Goal: Task Accomplishment & Management: Use online tool/utility

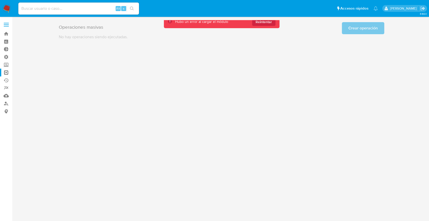
click at [28, 42] on div "3.160.1" at bounding box center [221, 118] width 407 height 197
click at [94, 2] on div "Alt s" at bounding box center [78, 9] width 121 height 14
click at [92, 4] on div "Alt s" at bounding box center [78, 9] width 121 height 12
click at [78, 6] on input at bounding box center [78, 8] width 121 height 7
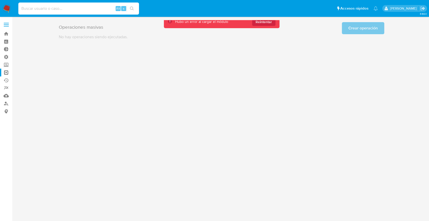
paste input "WKwu4f8zGFEWpWTrXvbOusM0"
type input "WKwu4f8zGFEWpWTrXvbOusM0"
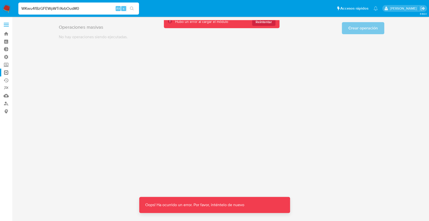
click at [78, 6] on input "WKwu4f8zGFEWpWTrXvbOusM0" at bounding box center [78, 8] width 121 height 7
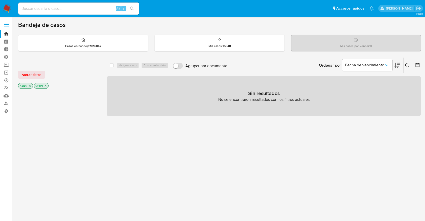
click at [67, 6] on input at bounding box center [78, 8] width 121 height 7
paste input "WKwu4f8zGFEWpWTrXvbOusM0"
type input "WKwu4f8zGFEWpWTrXvbOusM0"
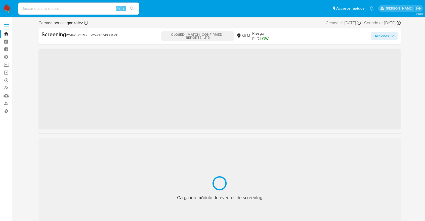
scroll to position [236, 0]
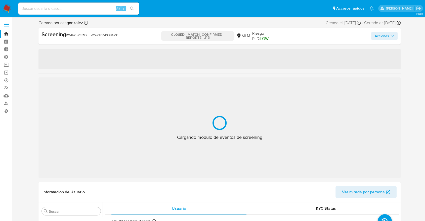
select select "10"
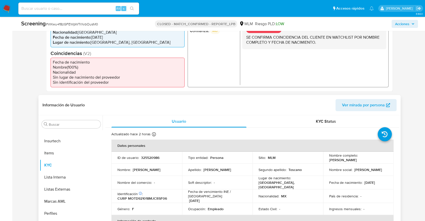
scroll to position [139, 0]
click at [86, 129] on div "Buscar Anticipos de dinero Aprobadores Aprobados Archivos adjuntos CBT Cruces y…" at bounding box center [71, 180] width 63 height 128
click at [86, 128] on div "Buscar Anticipos de dinero Aprobadores Aprobados Archivos adjuntos CBT Cruces y…" at bounding box center [71, 180] width 63 height 128
click at [86, 123] on input "Buscar" at bounding box center [74, 124] width 50 height 5
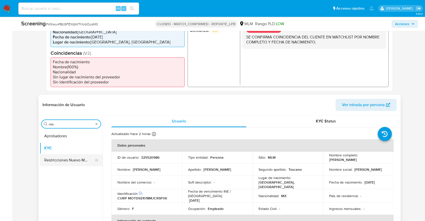
type input "res"
click at [78, 159] on button "Restricciones Nuevo Mundo" at bounding box center [69, 160] width 59 height 12
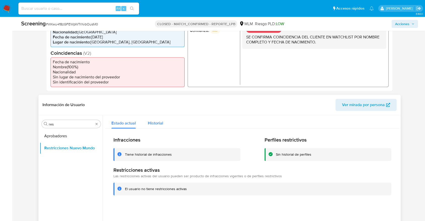
click at [164, 124] on button "Historial" at bounding box center [155, 121] width 27 height 13
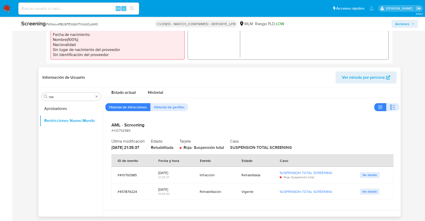
scroll to position [223, 0]
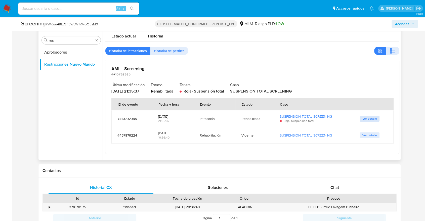
click at [363, 117] on span "Ver detalle" at bounding box center [369, 118] width 15 height 5
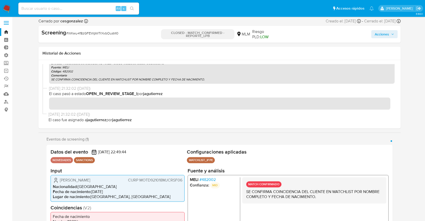
scroll to position [167, 0]
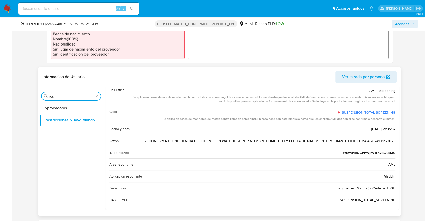
click at [84, 95] on input "res" at bounding box center [71, 96] width 45 height 5
click at [69, 126] on button "Restricciones Nuevo Mundo" at bounding box center [69, 120] width 59 height 12
click at [70, 119] on button "Restricciones Nuevo Mundo" at bounding box center [69, 120] width 59 height 12
click at [67, 105] on button "Aprobadores" at bounding box center [69, 108] width 59 height 12
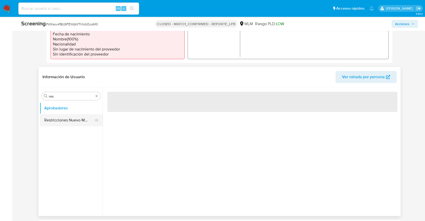
click at [66, 118] on button "Restricciones Nuevo Mundo" at bounding box center [69, 120] width 59 height 12
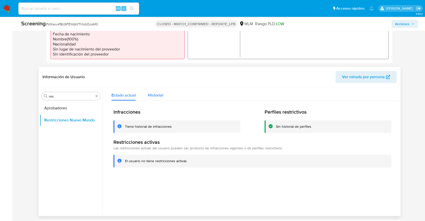
click at [152, 98] on span "Historial" at bounding box center [155, 95] width 15 height 6
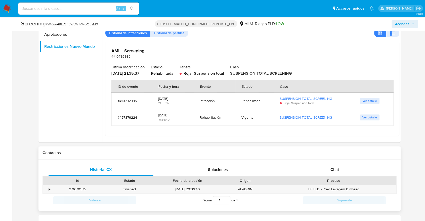
scroll to position [251, 0]
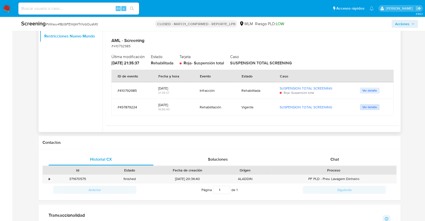
click at [374, 106] on button "Ver detalle" at bounding box center [370, 107] width 20 height 6
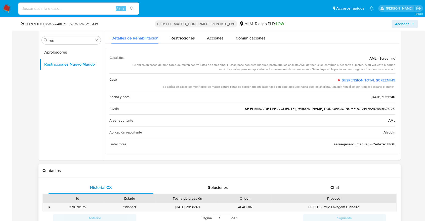
scroll to position [0, 0]
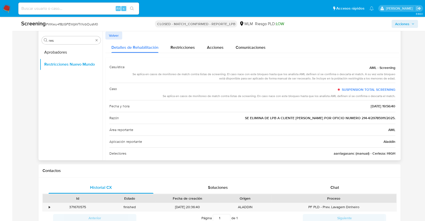
click at [119, 38] on button "Volver" at bounding box center [113, 35] width 17 height 8
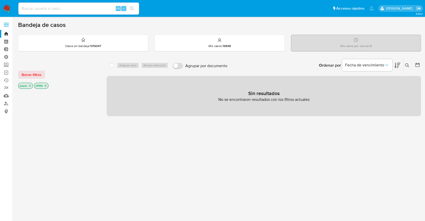
click at [32, 85] on p "jtosini" at bounding box center [25, 86] width 14 height 6
click at [29, 85] on icon "close-filter" at bounding box center [29, 85] width 3 height 3
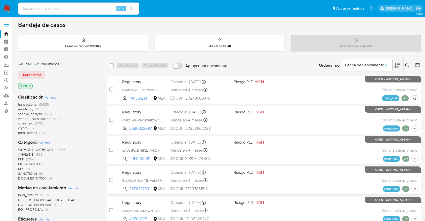
click at [29, 85] on icon "close-filter" at bounding box center [29, 85] width 3 height 3
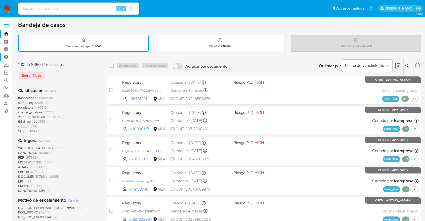
click at [5, 57] on label "Administración" at bounding box center [30, 57] width 60 height 8
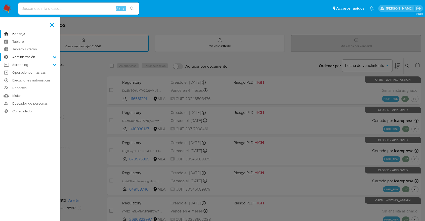
click at [0, 0] on input "Administración" at bounding box center [0, 0] width 0 height 0
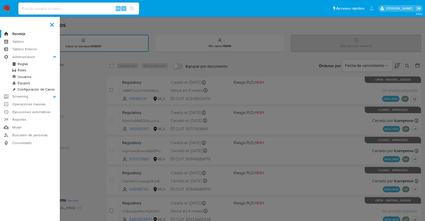
click at [26, 88] on link "Configuración de Casos" at bounding box center [30, 89] width 60 height 6
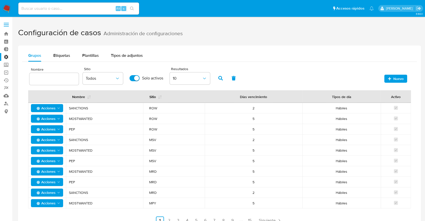
click at [51, 108] on span "Acciones" at bounding box center [44, 108] width 21 height 8
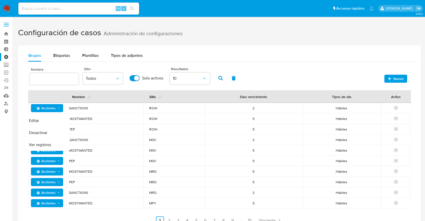
click at [32, 79] on input "text" at bounding box center [53, 79] width 49 height 7
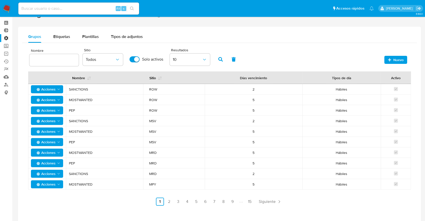
scroll to position [28, 0]
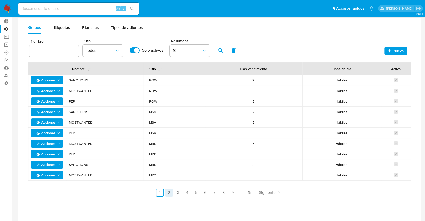
click at [171, 192] on link "2" at bounding box center [169, 192] width 8 height 8
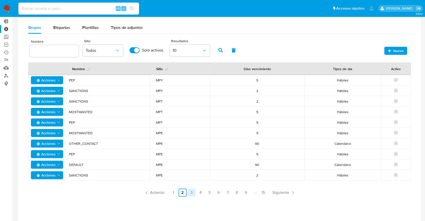
click at [192, 194] on link "3" at bounding box center [191, 192] width 8 height 8
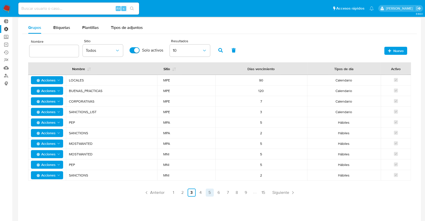
click at [207, 194] on link "5" at bounding box center [210, 192] width 8 height 8
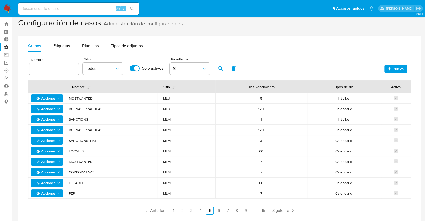
scroll to position [0, 0]
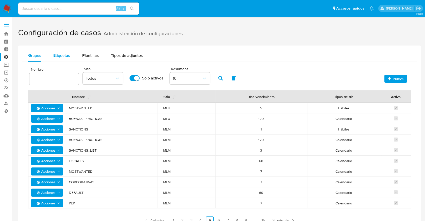
click at [65, 50] on div "Etiquetas" at bounding box center [61, 55] width 17 height 12
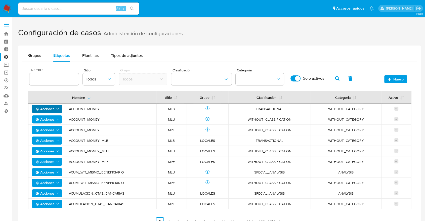
click at [46, 111] on span "Acciones" at bounding box center [44, 109] width 19 height 8
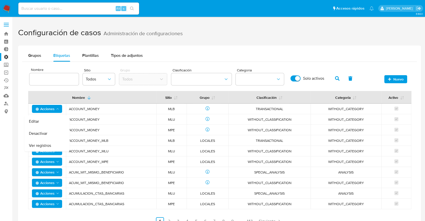
click at [186, 126] on td "MPE" at bounding box center [171, 130] width 30 height 11
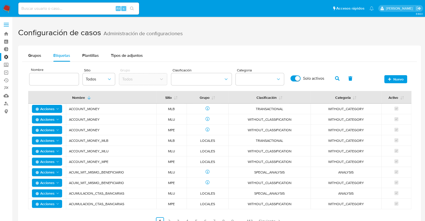
click at [52, 108] on span "Acciones" at bounding box center [44, 109] width 19 height 8
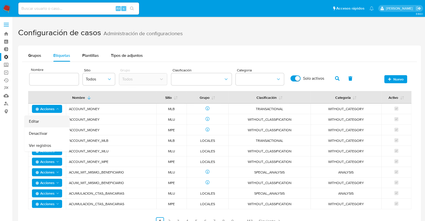
click at [54, 118] on button "Editar" at bounding box center [46, 121] width 45 height 12
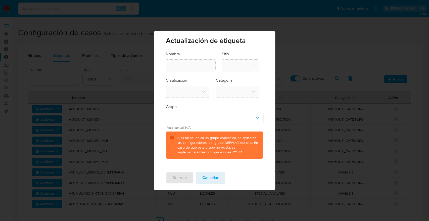
type input "ACCOUNT_MONEY"
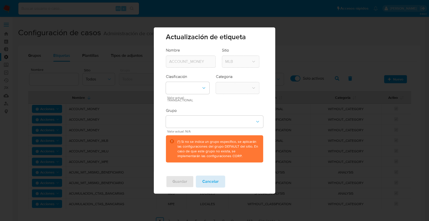
click at [202, 176] on span "Cancelar" at bounding box center [210, 181] width 16 height 11
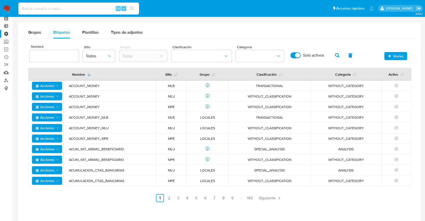
scroll to position [56, 0]
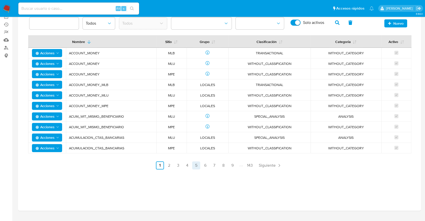
click at [194, 162] on link "5" at bounding box center [196, 165] width 8 height 8
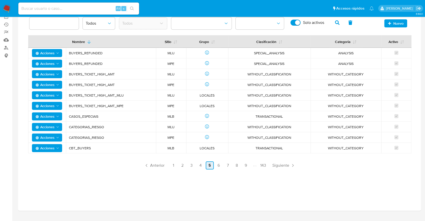
click at [213, 163] on link "5" at bounding box center [210, 165] width 8 height 8
click at [228, 161] on div "Nombre Sitio Todos Grupo Todos Clasificación Categoria Solo activos Nuevo Nombr…" at bounding box center [219, 89] width 382 height 159
click at [236, 165] on link "8" at bounding box center [237, 165] width 8 height 8
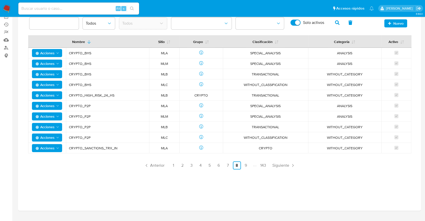
scroll to position [0, 0]
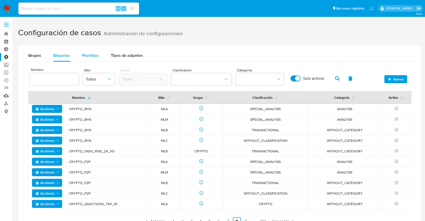
click at [97, 56] on span "Plantillas" at bounding box center [90, 56] width 17 height 6
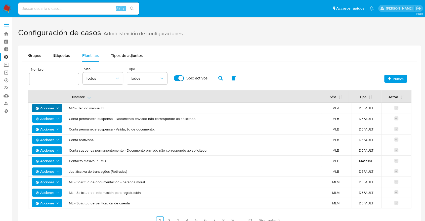
click at [58, 108] on polygon "Acciones" at bounding box center [58, 107] width 2 height 1
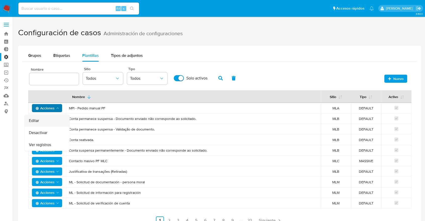
click at [53, 118] on button "Editar" at bounding box center [46, 121] width 45 height 12
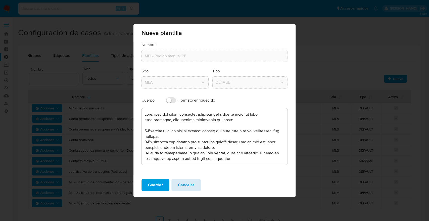
click at [189, 184] on span "Cancelar" at bounding box center [186, 184] width 16 height 11
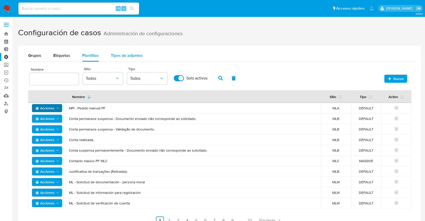
click at [109, 55] on button "Tipos de adjuntos" at bounding box center [127, 55] width 44 height 12
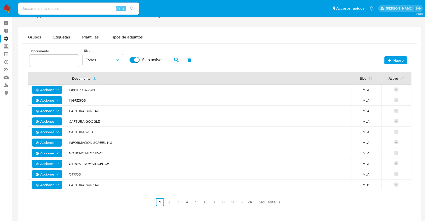
scroll to position [28, 0]
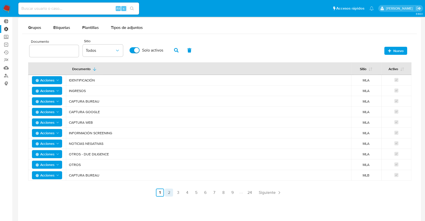
click at [168, 191] on link "2" at bounding box center [169, 192] width 8 height 8
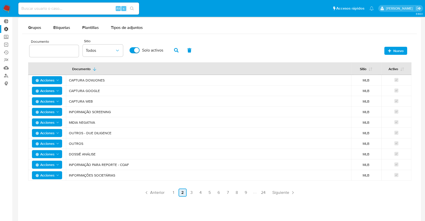
click at [182, 190] on link "2" at bounding box center [182, 192] width 8 height 8
click at [193, 193] on link "3" at bounding box center [191, 192] width 8 height 8
click at [196, 193] on link "4" at bounding box center [200, 192] width 8 height 8
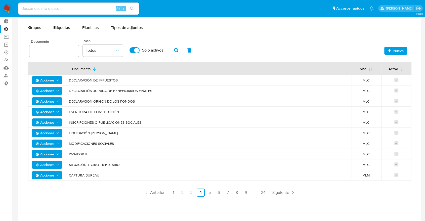
click at [205, 195] on ul "Anterior 1 2 3 4 5 6 7 8 9 24 Siguiente" at bounding box center [219, 192] width 382 height 8
click at [213, 195] on link "5" at bounding box center [210, 192] width 8 height 8
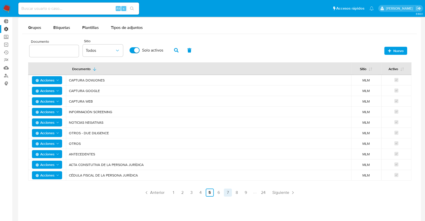
click at [226, 194] on link "7" at bounding box center [228, 192] width 8 height 8
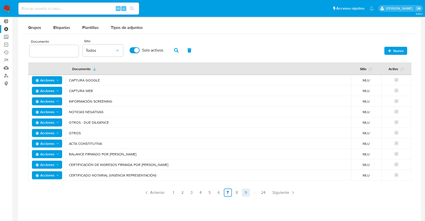
click at [242, 195] on link "9" at bounding box center [246, 192] width 8 height 8
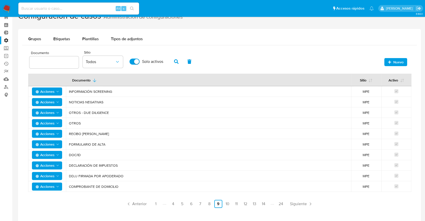
scroll to position [0, 0]
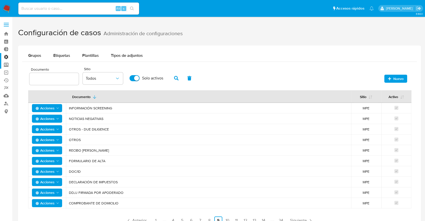
click at [4, 65] on label "Screening" at bounding box center [30, 65] width 60 height 8
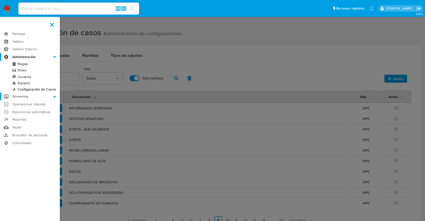
click at [0, 0] on input "Screening" at bounding box center [0, 0] width 0 height 0
click at [7, 69] on link "Administrador de Listas" at bounding box center [30, 72] width 60 height 6
click at [6, 65] on label "Screening" at bounding box center [30, 65] width 60 height 8
click at [0, 0] on input "Screening" at bounding box center [0, 0] width 0 height 0
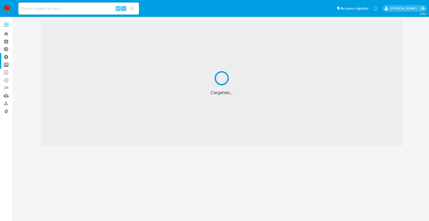
click at [6, 59] on label "Administración" at bounding box center [30, 57] width 60 height 8
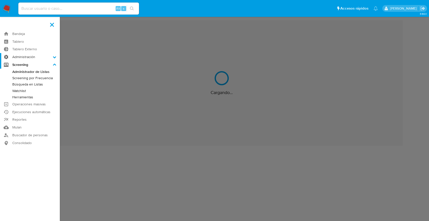
click at [0, 0] on input "Administración" at bounding box center [0, 0] width 0 height 0
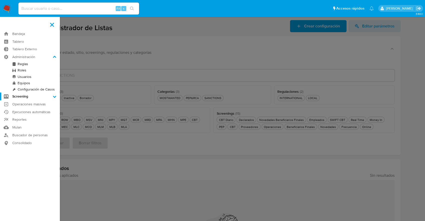
click at [21, 65] on link "Reglas" at bounding box center [30, 64] width 60 height 6
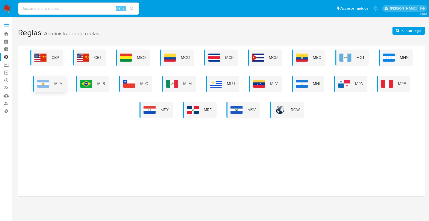
click at [48, 85] on img at bounding box center [43, 84] width 12 height 8
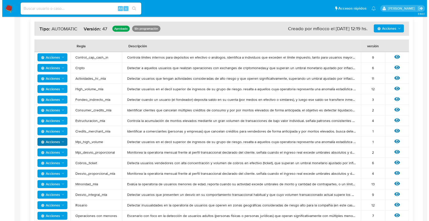
scroll to position [112, 0]
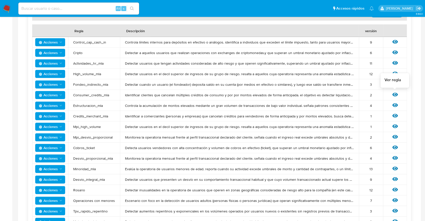
click at [395, 93] on icon at bounding box center [395, 95] width 6 height 4
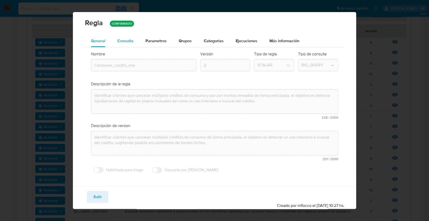
click at [121, 43] on span "Consulta" at bounding box center [125, 41] width 16 height 6
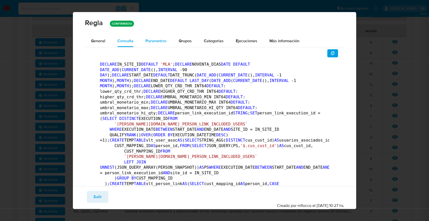
click at [145, 39] on span "Parametros" at bounding box center [155, 41] width 21 height 6
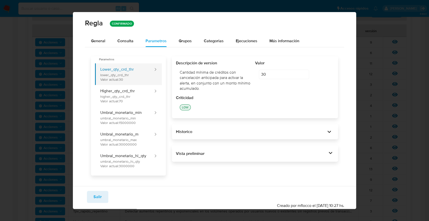
click at [152, 72] on button "Lower_qty_crd_thr lower_qty_crd_thr Valor actual: 30" at bounding box center [124, 74] width 59 height 22
click at [154, 69] on button "Lower_qty_crd_thr lower_qty_crd_thr Valor actual: 30" at bounding box center [124, 74] width 59 height 22
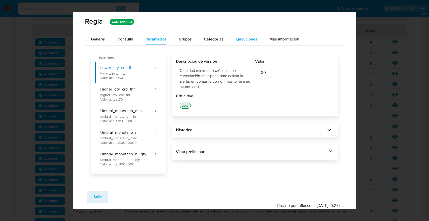
click at [254, 40] on span "Ejecuciones" at bounding box center [247, 39] width 22 height 6
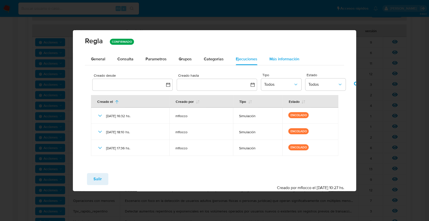
click at [283, 58] on span "Más información" at bounding box center [284, 59] width 30 height 6
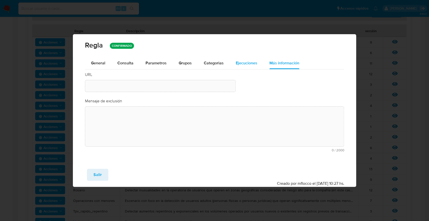
click at [251, 62] on span "Ejecuciones" at bounding box center [247, 63] width 22 height 6
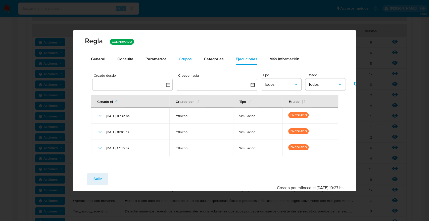
click at [177, 64] on button "Grupos" at bounding box center [185, 59] width 25 height 12
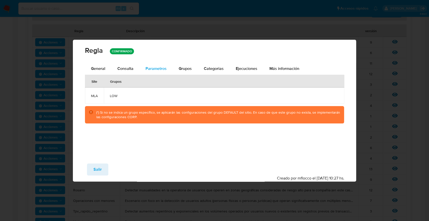
click at [165, 66] on span "Parametros" at bounding box center [155, 69] width 21 height 6
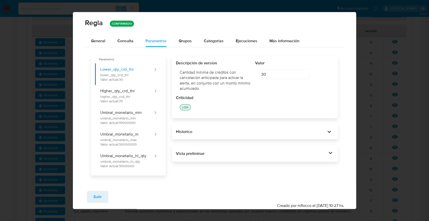
drag, startPoint x: 187, startPoint y: 50, endPoint x: 188, endPoint y: 47, distance: 2.9
click at [188, 50] on div "Parametros Lower_qty_crd_thr lower_qty_crd_thr Valor actual: 30 Higher_qty_crd_…" at bounding box center [214, 113] width 259 height 132
click at [188, 45] on div "Grupos" at bounding box center [185, 41] width 13 height 12
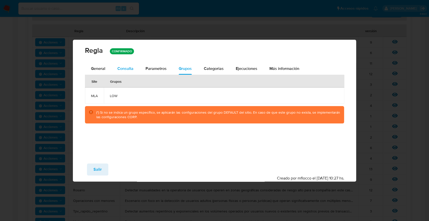
click at [125, 68] on span "Consulta" at bounding box center [125, 69] width 16 height 6
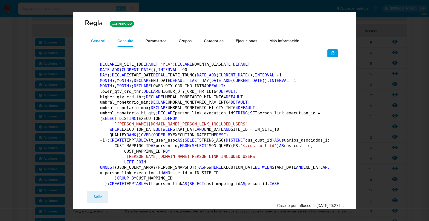
click at [101, 40] on span "General" at bounding box center [98, 41] width 14 height 6
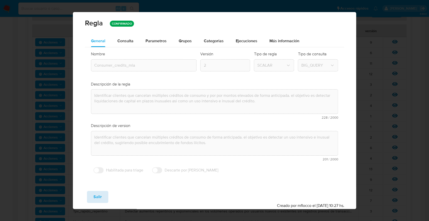
click at [100, 198] on span "Salir" at bounding box center [97, 196] width 8 height 11
type input "1"
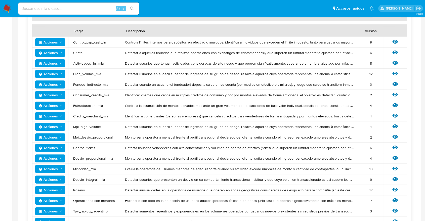
click at [60, 177] on span "Acciones" at bounding box center [51, 179] width 24 height 7
click at [395, 178] on icon at bounding box center [395, 179] width 6 height 6
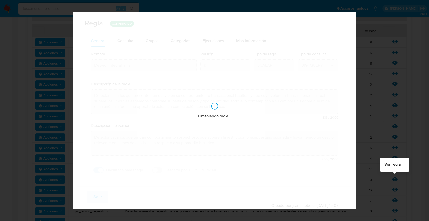
checkbox input "true"
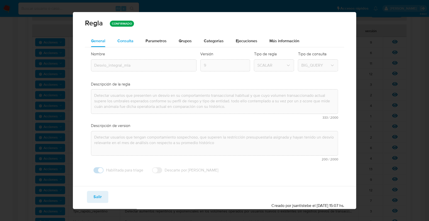
click at [127, 42] on span "Consulta" at bounding box center [125, 41] width 16 height 6
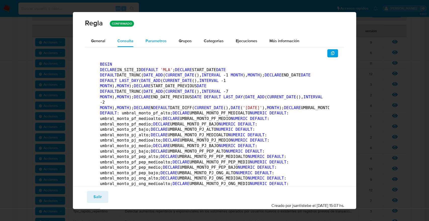
click at [150, 43] on span "Parametros" at bounding box center [155, 41] width 21 height 6
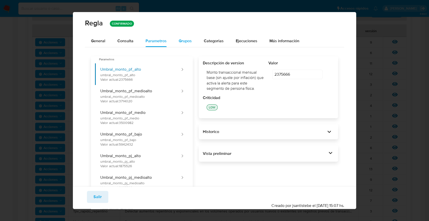
click at [184, 40] on span "Grupos" at bounding box center [185, 41] width 13 height 6
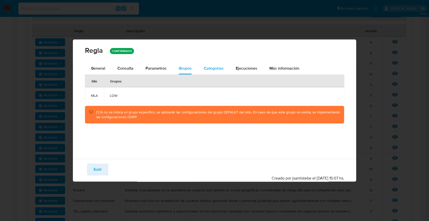
click at [209, 68] on span "Categorias" at bounding box center [214, 68] width 20 height 6
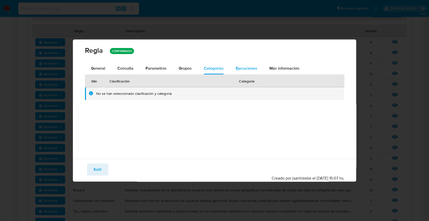
click at [237, 68] on span "Ejecuciones" at bounding box center [247, 68] width 22 height 6
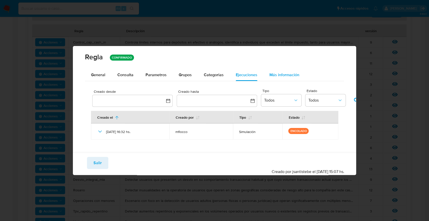
click at [262, 71] on div "General Consulta Parametros Evidencias Grupos Categorias Ejecuciones Más inform…" at bounding box center [214, 75] width 259 height 12
click at [264, 72] on button "Más información" at bounding box center [284, 75] width 42 height 12
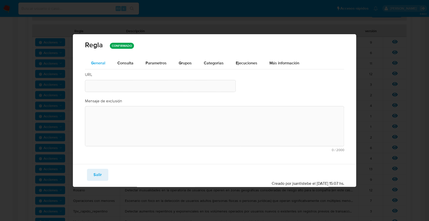
click at [101, 65] on span "General" at bounding box center [98, 63] width 14 height 6
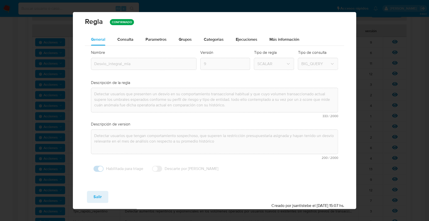
scroll to position [2, 0]
click at [122, 39] on span "Consulta" at bounding box center [125, 39] width 16 height 6
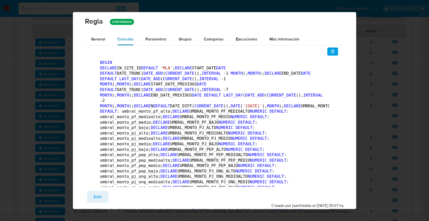
scroll to position [0, 0]
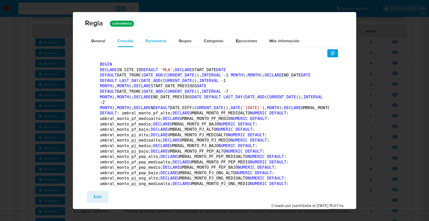
click at [162, 41] on span "Parametros" at bounding box center [155, 41] width 21 height 6
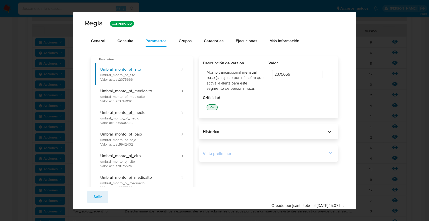
click at [246, 152] on div "Vista preliminar" at bounding box center [265, 154] width 124 height 6
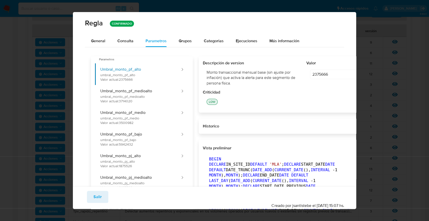
click at [293, 46] on div "Más información" at bounding box center [284, 41] width 30 height 12
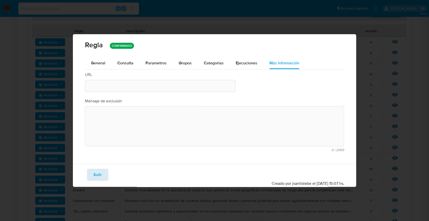
click at [101, 171] on span "Salir" at bounding box center [97, 174] width 8 height 11
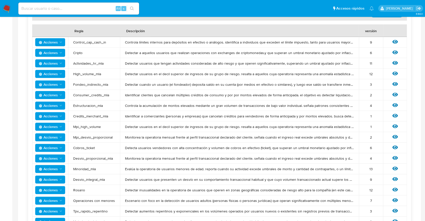
click at [50, 182] on span "Acciones" at bounding box center [48, 179] width 19 height 8
click at [47, 189] on button "Ver umbrales" at bounding box center [50, 192] width 45 height 12
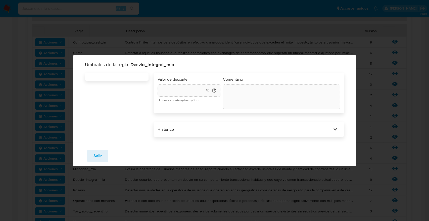
type input "40"
type textarea "init"
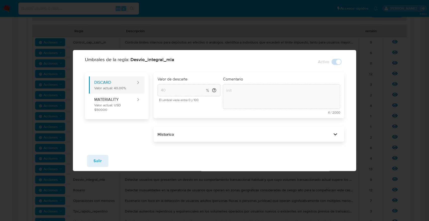
click at [123, 78] on button "DISCARD Valor actual: 40.00%" at bounding box center [112, 84] width 47 height 17
click at [120, 105] on button "MATERIALITY Valor actual: USD $50000" at bounding box center [112, 104] width 47 height 22
click at [120, 84] on button "DISCARD Valor actual: 40.00%" at bounding box center [112, 84] width 47 height 17
click at [233, 158] on div "Guardar Salir" at bounding box center [214, 161] width 283 height 20
click at [223, 137] on div "Historico" at bounding box center [245, 135] width 174 height 6
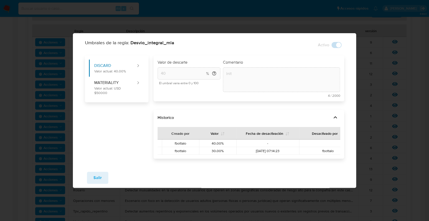
scroll to position [0, 131]
click at [321, 141] on icon "view-comment-icon-info-16" at bounding box center [322, 143] width 4 height 4
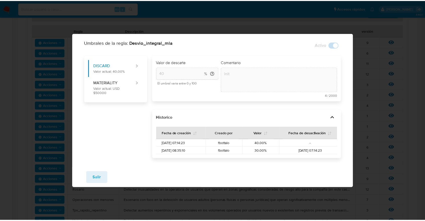
scroll to position [0, 0]
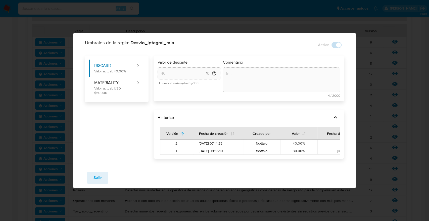
click at [203, 141] on span "04/09/2025 07:14:23" at bounding box center [218, 143] width 38 height 5
click at [144, 39] on span "Desvio_integral_mla" at bounding box center [152, 42] width 44 height 7
click at [143, 43] on span "Desvio_integral_mla" at bounding box center [152, 42] width 44 height 7
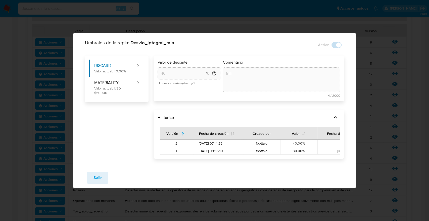
click at [143, 43] on span "Desvio_integral_mla" at bounding box center [152, 42] width 44 height 7
drag, startPoint x: 130, startPoint y: 42, endPoint x: 180, endPoint y: 41, distance: 50.3
click at [180, 41] on div "Umbrales de la regla: Desvio_integral_mla Activo" at bounding box center [214, 44] width 259 height 11
click at [0, 122] on div "Umbrales de la regla: Desvio_integral_mla Activo DISCARD Valor actual: 40.00% M…" at bounding box center [214, 110] width 429 height 221
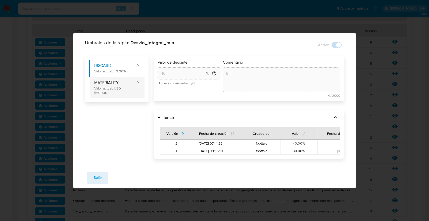
click at [130, 79] on button "MATERIALITY Valor actual: USD $50000" at bounding box center [112, 88] width 47 height 22
type input "50000"
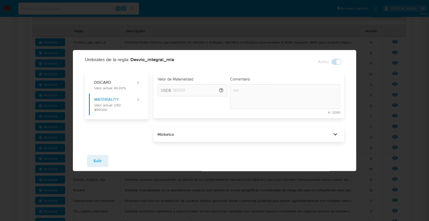
click at [23, 154] on div "Umbrales de la regla: Desvio_integral_mla Activo DISCARD Valor actual: 40.00% M…" at bounding box center [214, 110] width 429 height 221
click at [90, 164] on button "Salir" at bounding box center [97, 161] width 21 height 12
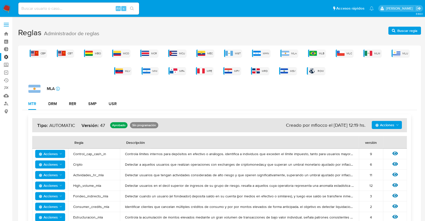
click at [5, 58] on label "Administración" at bounding box center [30, 57] width 60 height 8
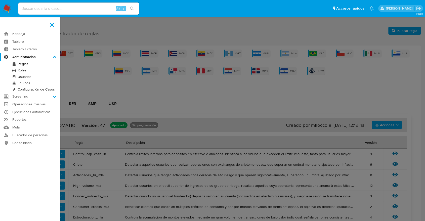
click at [0, 0] on input "Administración" at bounding box center [0, 0] width 0 height 0
click at [21, 114] on link "Ejecuciones automáticas" at bounding box center [30, 112] width 60 height 8
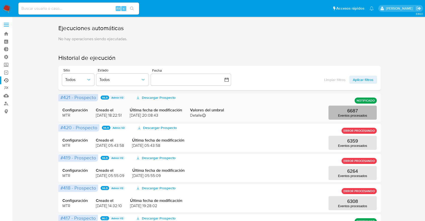
click at [335, 112] on button "6687 Eventos procesados" at bounding box center [352, 113] width 48 height 14
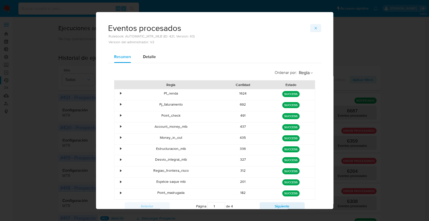
click at [314, 28] on icon "button" at bounding box center [316, 28] width 4 height 4
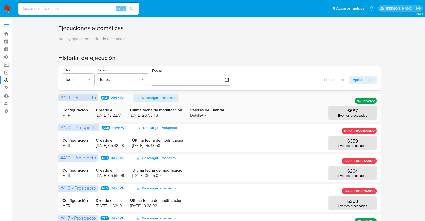
click at [139, 96] on icon "button" at bounding box center [138, 98] width 4 height 4
click at [26, 116] on div "Ejecuciones automáticas No hay operaciones siendo ejecutadas. Historial de ejec…" at bounding box center [219, 216] width 403 height 385
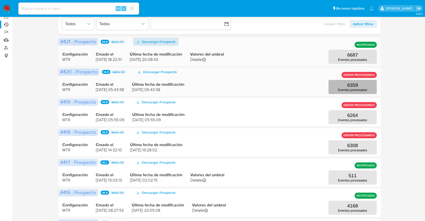
scroll to position [112, 0]
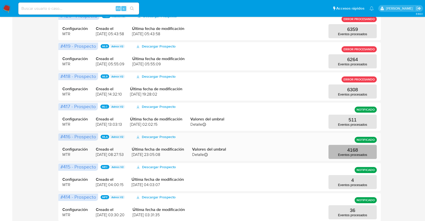
click at [354, 152] on p "4168" at bounding box center [352, 150] width 11 height 6
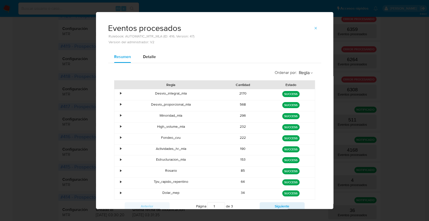
click at [307, 20] on div "Eventos procesados Rulebook: AUTOMATIC_MTR_MLA (ID: 416, Version: 47) Version d…" at bounding box center [214, 31] width 237 height 39
click at [311, 28] on button "button" at bounding box center [315, 28] width 11 height 8
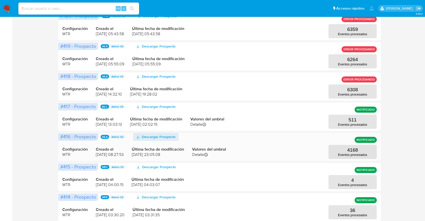
click at [152, 138] on span "Descargar Prospecto" at bounding box center [159, 137] width 34 height 8
click at [37, 141] on div "Ejecuciones automáticas No hay operaciones siendo ejecutadas. Historial de ejec…" at bounding box center [219, 105] width 403 height 385
